Goal: Task Accomplishment & Management: Manage account settings

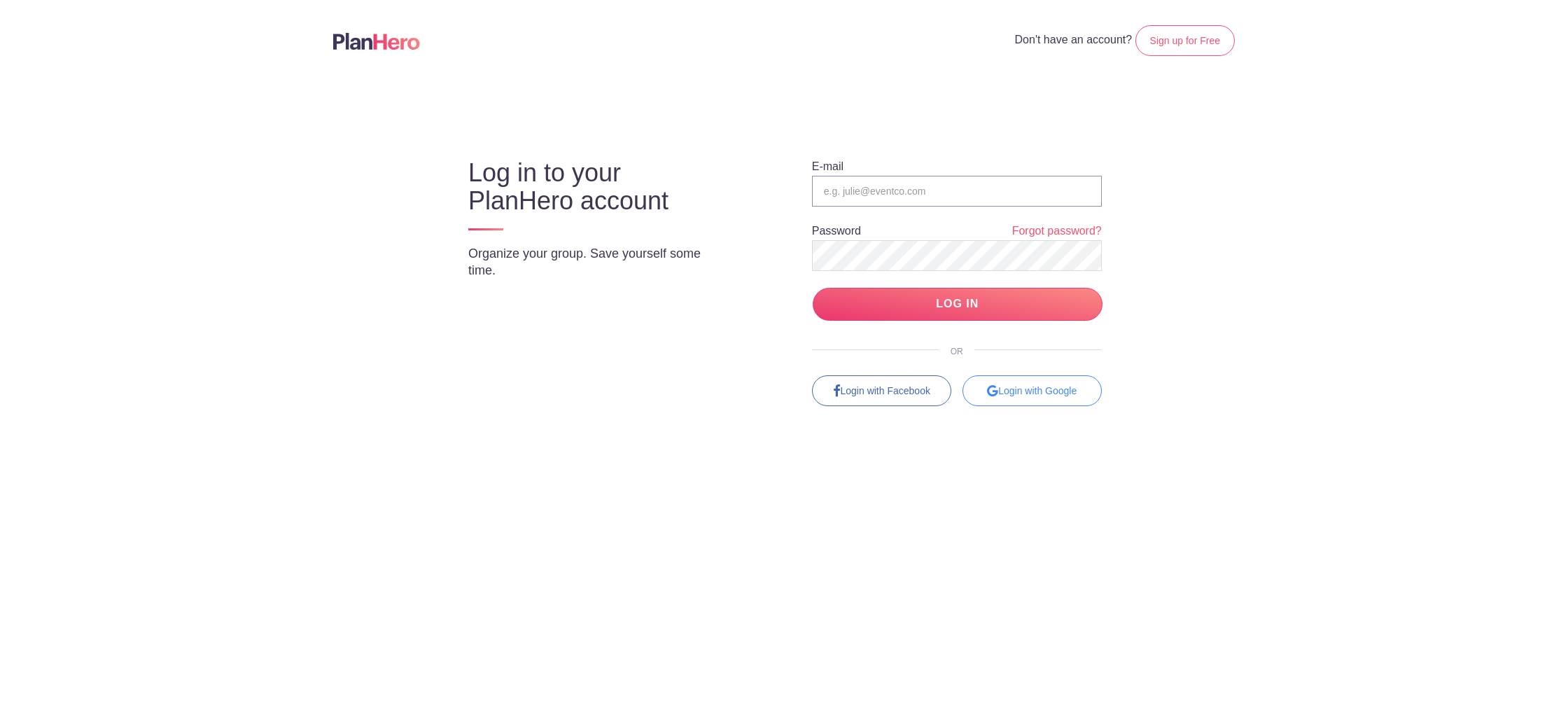
click at [857, 195] on input "email" at bounding box center [957, 190] width 290 height 31
type input "j"
click at [842, 203] on input "email" at bounding box center [957, 190] width 290 height 31
click at [842, 187] on input "email" at bounding box center [957, 190] width 290 height 31
type input "[EMAIL_ADDRESS][PERSON_NAME][DOMAIN_NAME]"
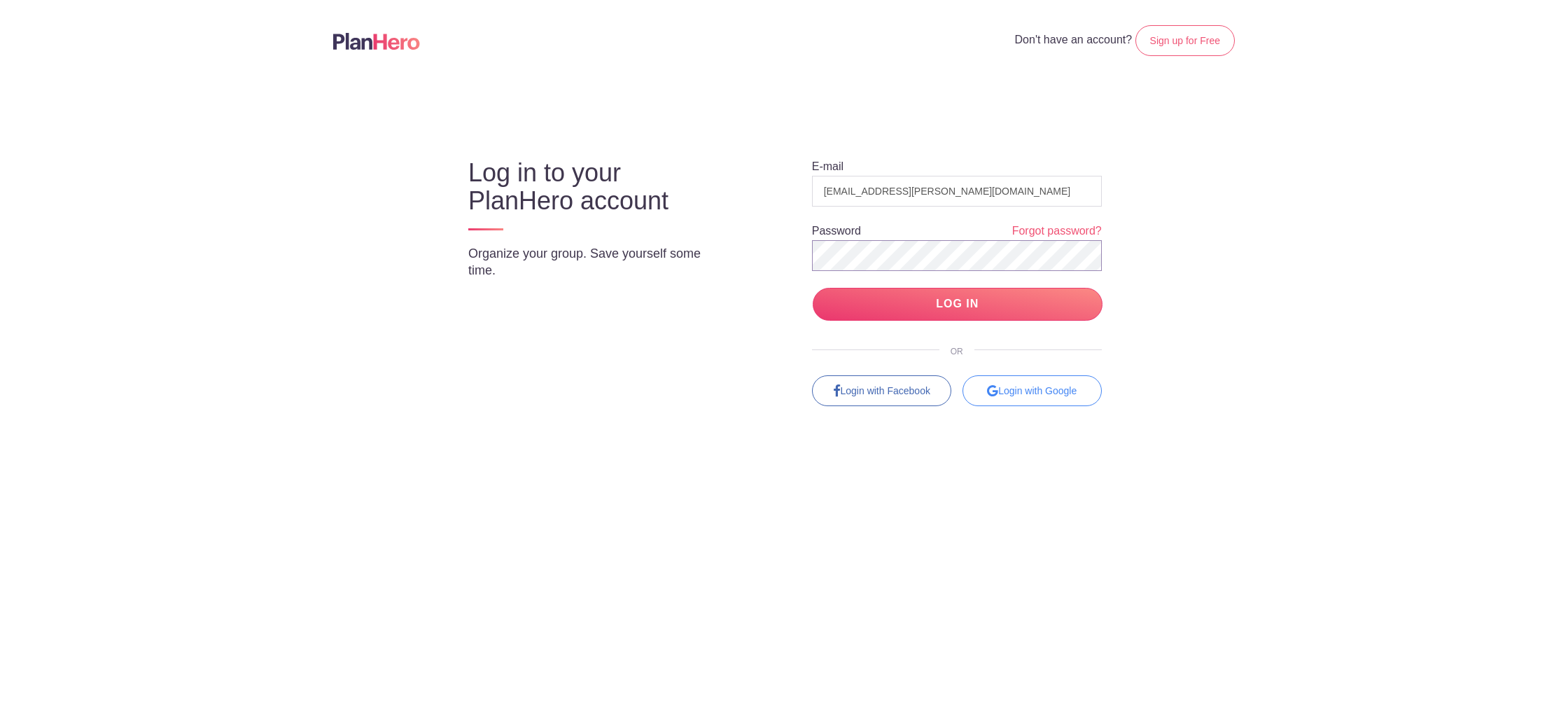
click at [813, 288] on input "LOG IN" at bounding box center [957, 304] width 290 height 33
